Goal: Task Accomplishment & Management: Manage account settings

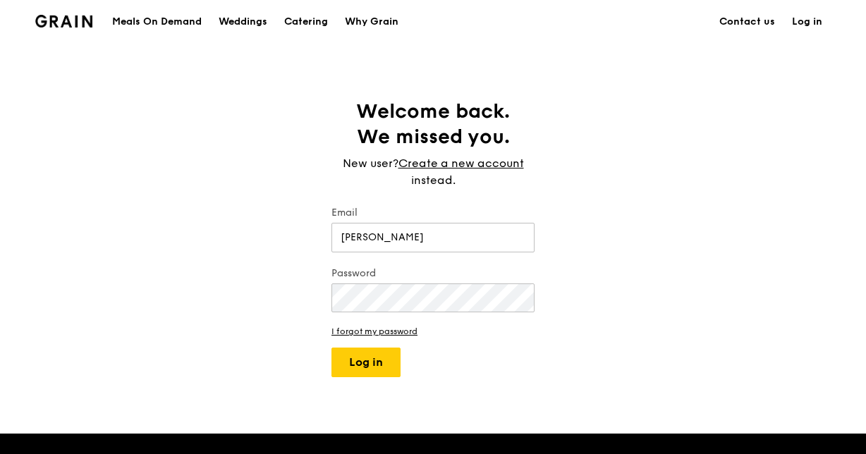
type input "[EMAIL_ADDRESS][DOMAIN_NAME]"
click at [331, 348] on button "Log in" at bounding box center [365, 363] width 69 height 30
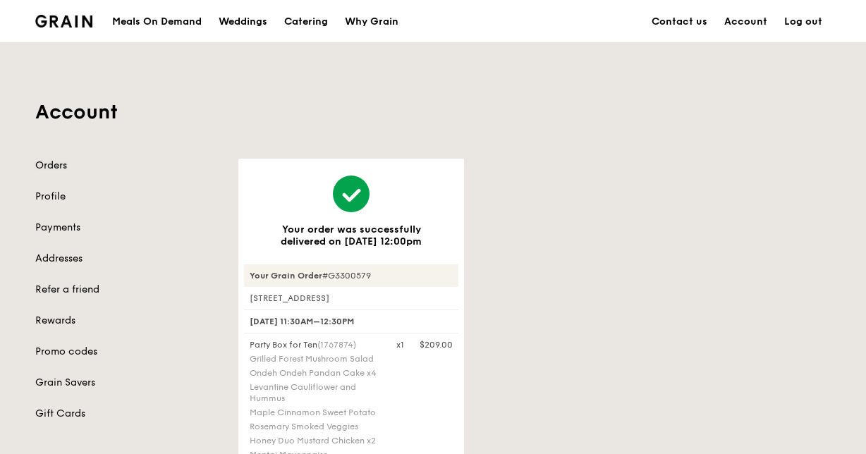
click at [64, 168] on link "Orders" at bounding box center [128, 166] width 186 height 14
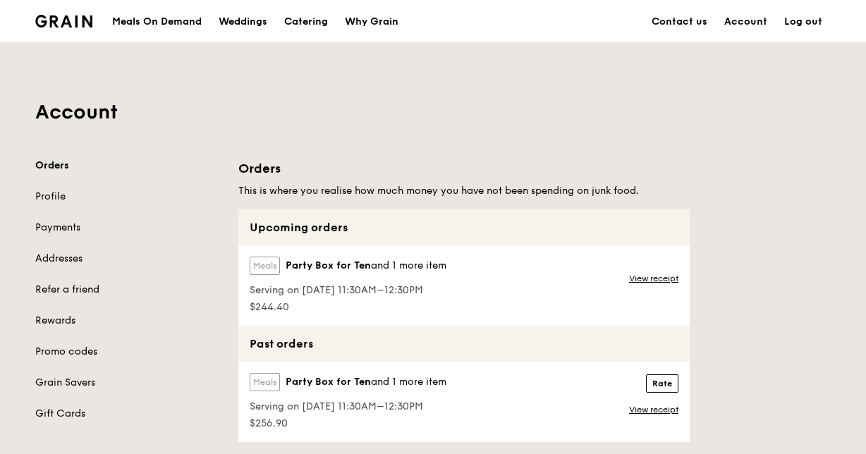
scroll to position [66, 0]
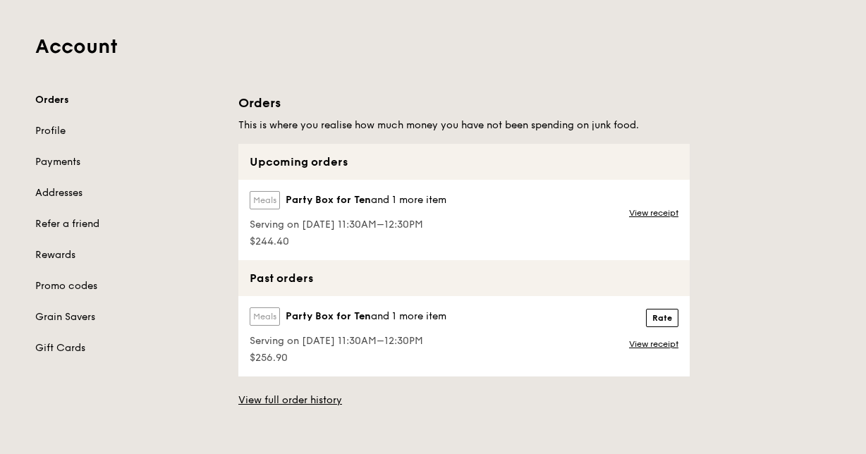
click at [374, 198] on span "and 1 more item" at bounding box center [408, 200] width 75 height 12
click at [298, 164] on div "Upcoming orders" at bounding box center [463, 162] width 451 height 36
click at [300, 191] on div "Meals Party Box for Ten and 1 more item" at bounding box center [348, 203] width 197 height 24
drag, startPoint x: 300, startPoint y: 190, endPoint x: 358, endPoint y: 223, distance: 66.3
click at [358, 223] on div "Meals Party Box for Ten and 1 more item Serving on [DATE] 11:30AM–12:30PM $244.…" at bounding box center [346, 220] width 216 height 80
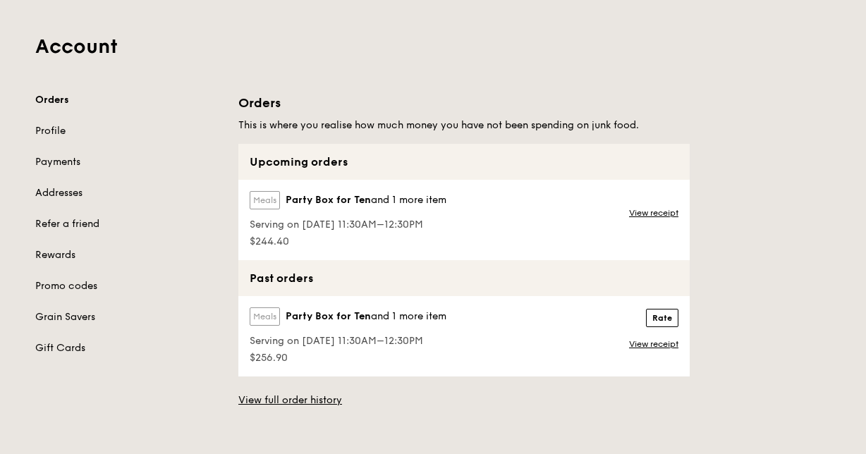
click at [358, 223] on span "Serving on [DATE] 11:30AM–12:30PM" at bounding box center [348, 225] width 197 height 14
click at [263, 198] on label "Meals" at bounding box center [265, 200] width 30 height 18
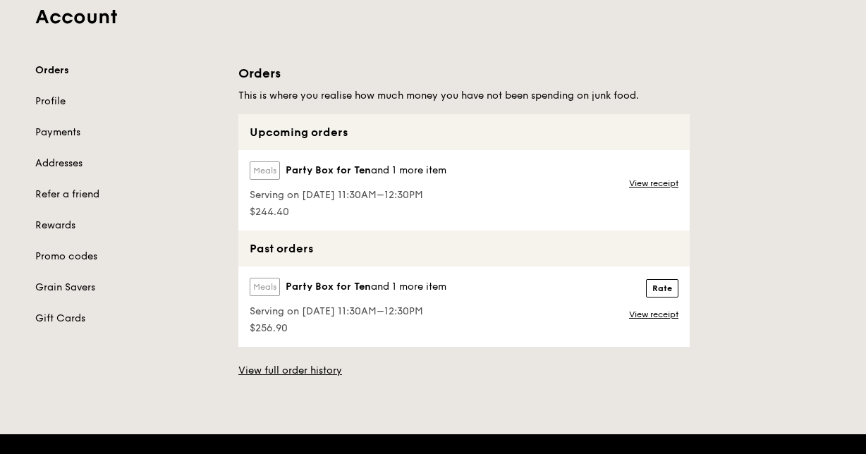
scroll to position [96, 0]
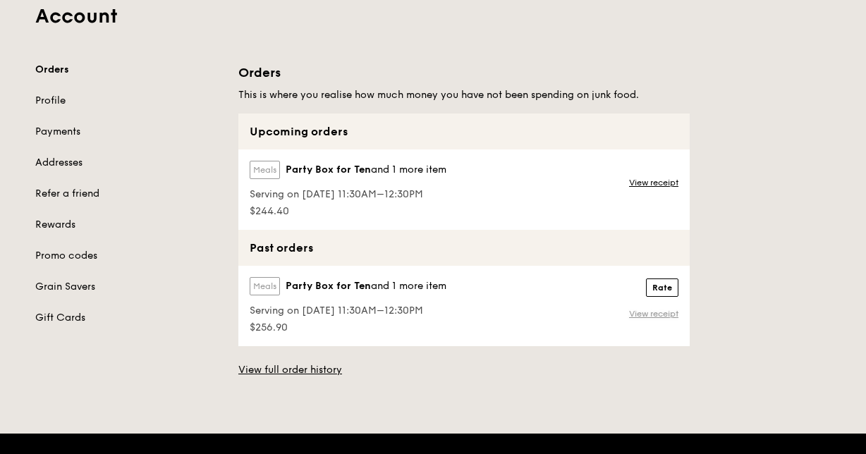
click at [649, 316] on link "View receipt" at bounding box center [653, 313] width 49 height 11
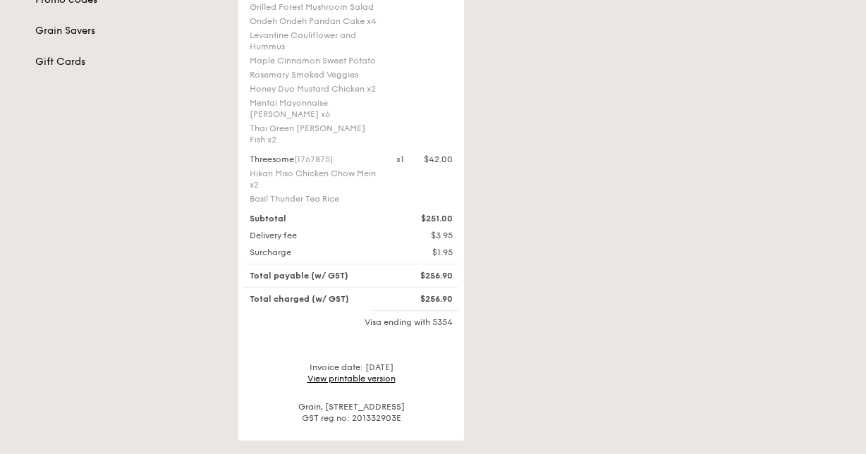
scroll to position [355, 0]
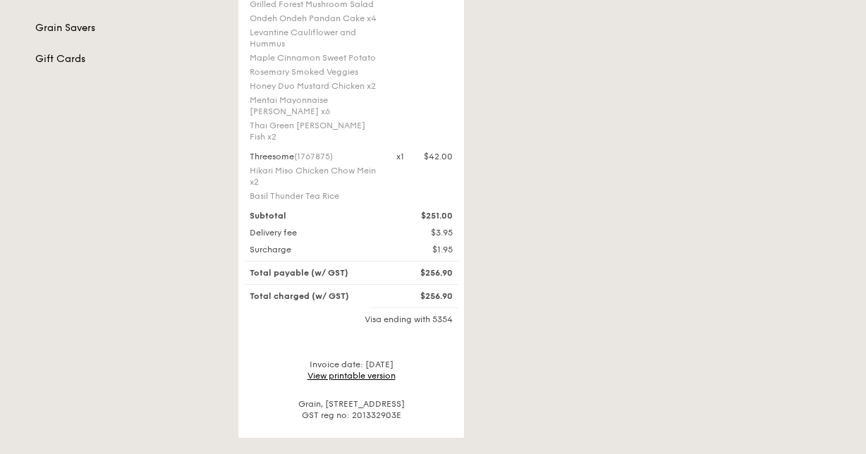
drag, startPoint x: 345, startPoint y: 342, endPoint x: 395, endPoint y: 355, distance: 51.7
click at [395, 355] on div "Your Grain Order #G3300579 [STREET_ADDRESS] [DATE] 11:30AM–12:30PM Party Box fo…" at bounding box center [351, 165] width 214 height 511
drag, startPoint x: 395, startPoint y: 355, endPoint x: 388, endPoint y: 360, distance: 9.0
click at [388, 371] on link "View printable version" at bounding box center [351, 376] width 88 height 10
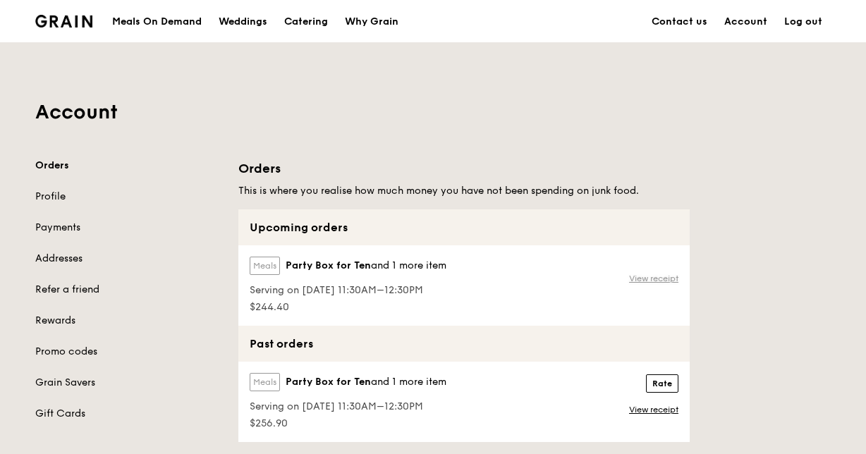
click at [646, 278] on link "View receipt" at bounding box center [653, 278] width 49 height 11
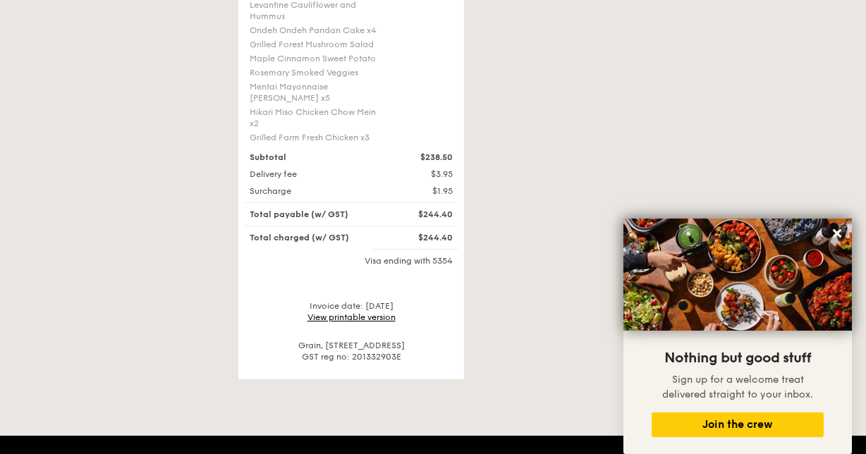
scroll to position [641, 0]
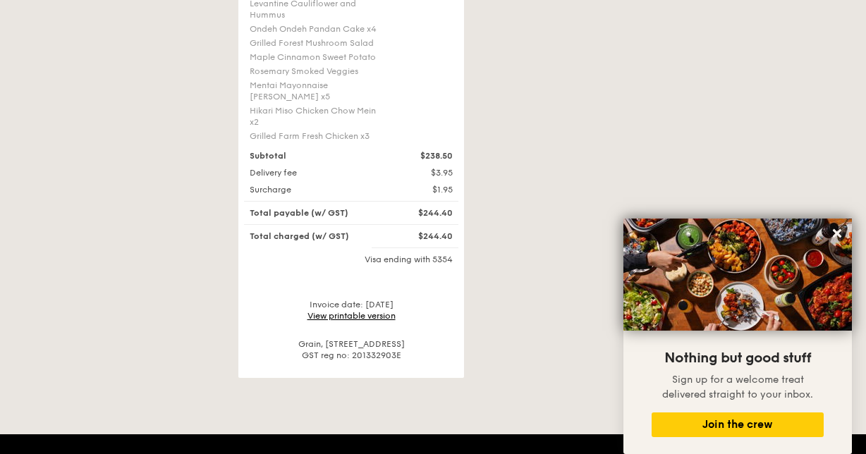
click at [385, 311] on link "View printable version" at bounding box center [351, 316] width 88 height 10
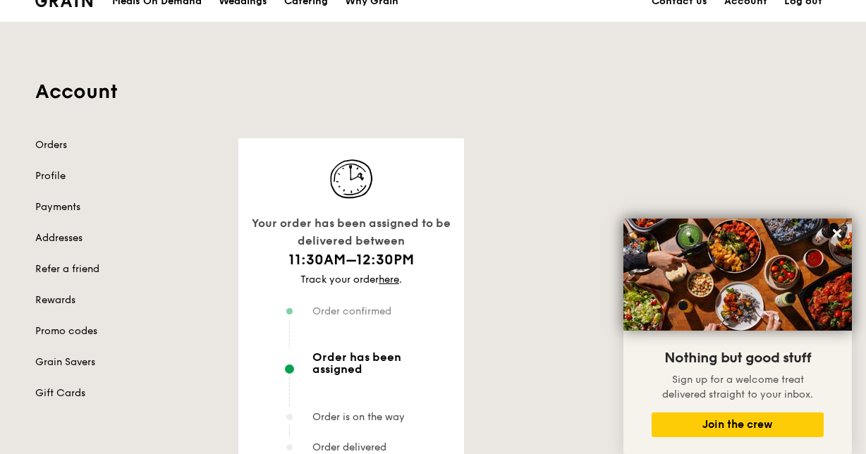
scroll to position [0, 0]
